Goal: Task Accomplishment & Management: Complete application form

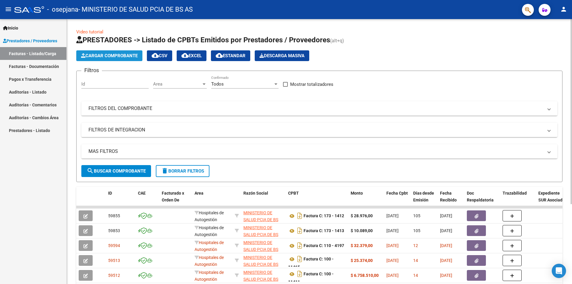
click at [120, 52] on button "Cargar Comprobante" at bounding box center [109, 55] width 66 height 11
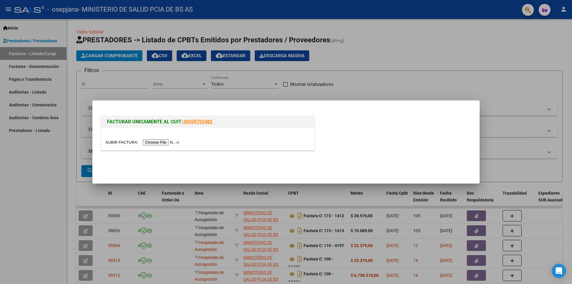
click at [165, 142] on input "file" at bounding box center [143, 142] width 75 height 6
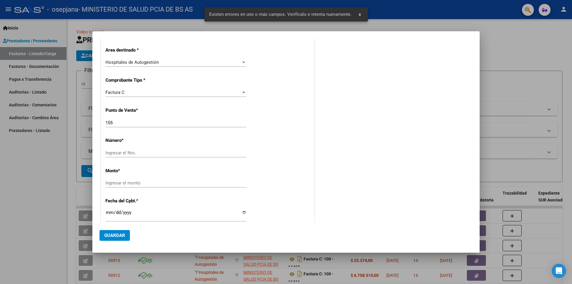
scroll to position [140, 0]
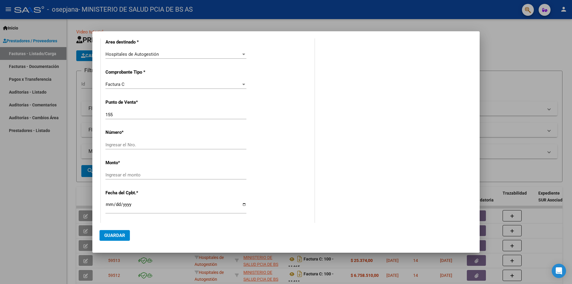
drag, startPoint x: 122, startPoint y: 141, endPoint x: 134, endPoint y: 146, distance: 13.8
click at [123, 143] on div "Ingresar el Nro." at bounding box center [176, 144] width 141 height 9
click at [135, 146] on input "Ingresar el Nro." at bounding box center [176, 144] width 141 height 5
type input "00006263"
click at [119, 174] on input "Ingresar el monto" at bounding box center [176, 174] width 141 height 5
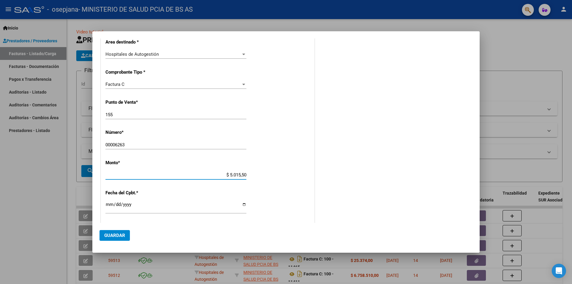
type input "$ 50.155,00"
click at [107, 204] on input "Ingresar la fecha" at bounding box center [176, 207] width 141 height 10
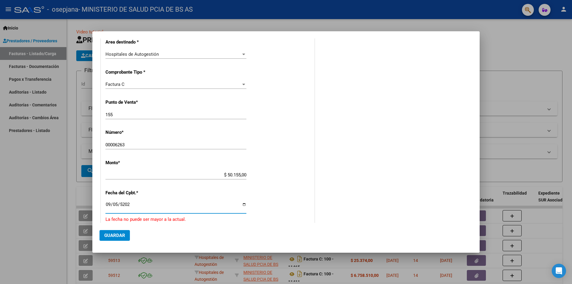
type input "2025-09-05"
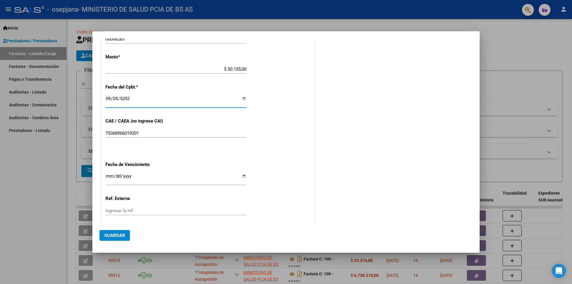
scroll to position [260, 0]
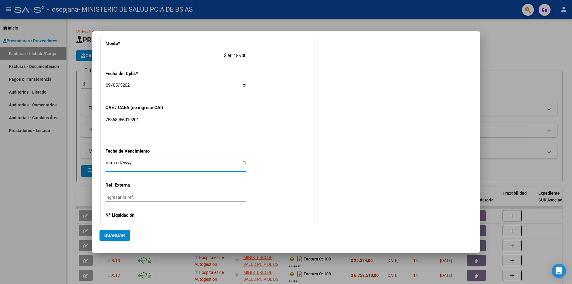
click at [107, 161] on input "Ingresar la fecha" at bounding box center [176, 165] width 141 height 10
type input "2025-09-15"
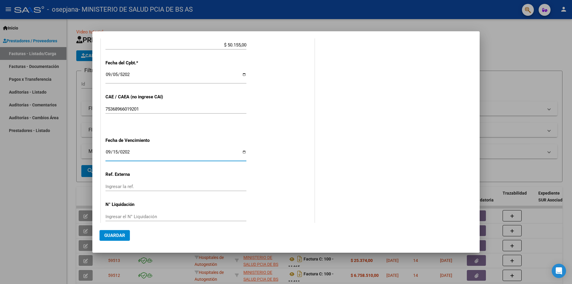
scroll to position [280, 0]
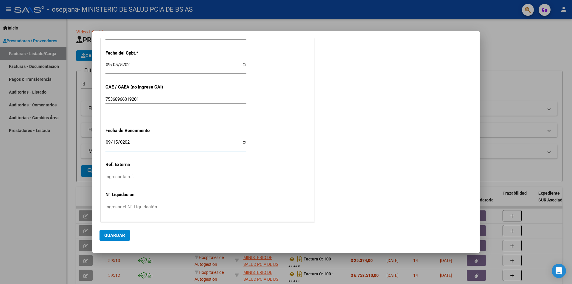
click at [109, 234] on span "Guardar" at bounding box center [114, 235] width 21 height 5
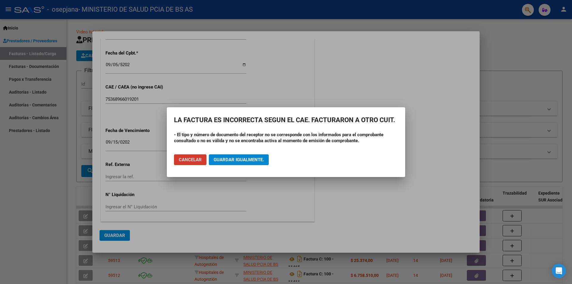
click at [244, 159] on span "Guardar igualmente." at bounding box center [239, 159] width 50 height 5
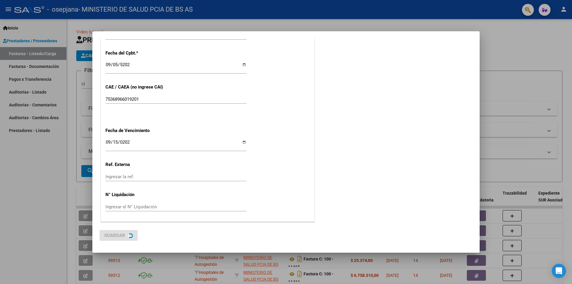
scroll to position [0, 0]
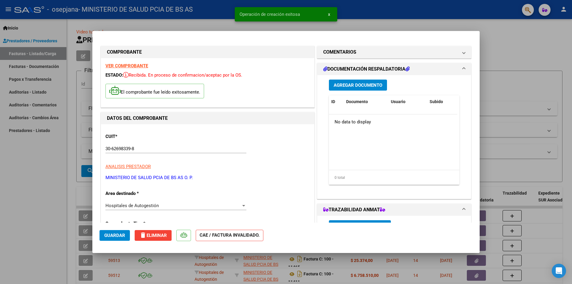
click at [365, 83] on span "Agregar Documento" at bounding box center [358, 85] width 49 height 5
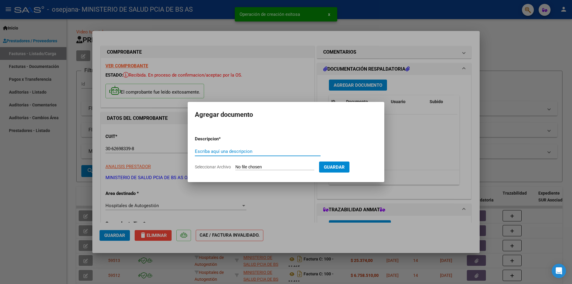
click at [211, 149] on input "Escriba aquí una descripcion" at bounding box center [258, 151] width 126 height 5
type input "P"
type input "Factura y prestaciones"
click at [291, 166] on input "Seleccionar Archivo" at bounding box center [275, 168] width 79 height 6
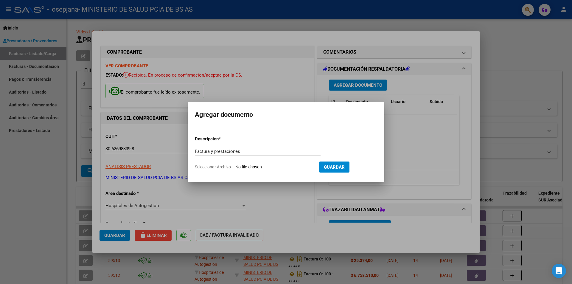
type input "C:\fakepath\FAC OSPIP 6263.pdf"
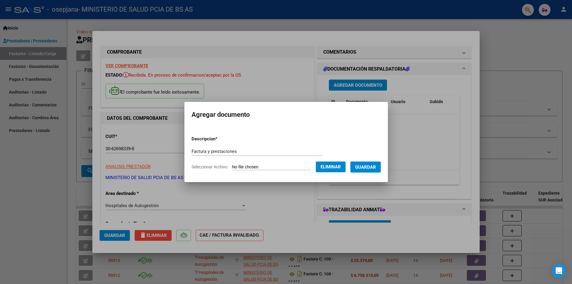
click at [368, 165] on span "Guardar" at bounding box center [365, 167] width 21 height 5
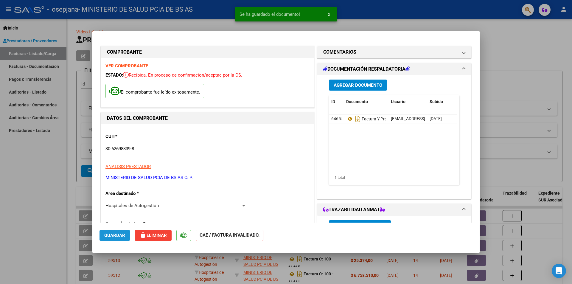
click at [118, 236] on span "Guardar" at bounding box center [114, 235] width 21 height 5
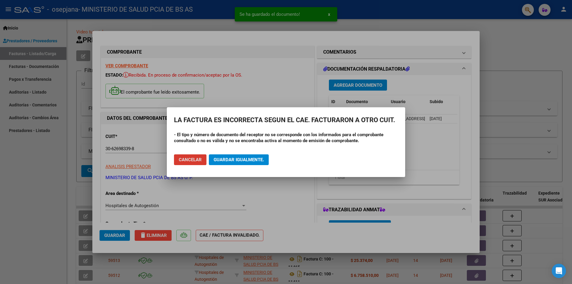
click at [244, 156] on button "Guardar igualmente." at bounding box center [239, 159] width 60 height 11
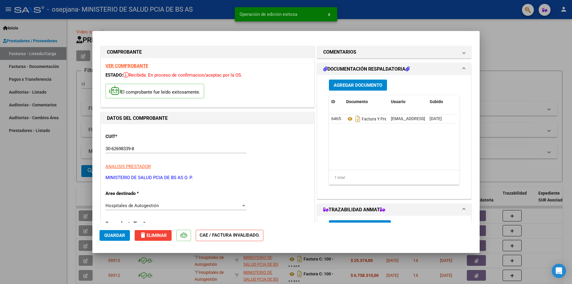
click at [409, 32] on mat-dialog-container "COMPROBANTE VER COMPROBANTE ESTADO: Recibida. En proceso de confirmacion/acepta…" at bounding box center [286, 142] width 388 height 222
click at [25, 159] on div at bounding box center [286, 142] width 572 height 284
type input "$ 0,00"
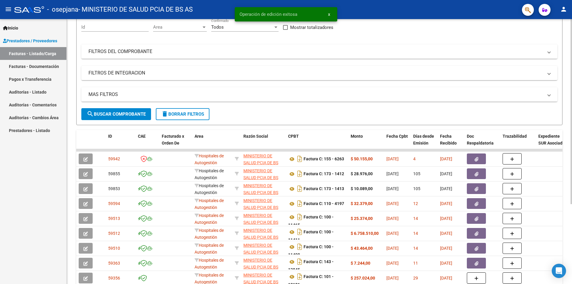
scroll to position [60, 0]
